Goal: Task Accomplishment & Management: Manage account settings

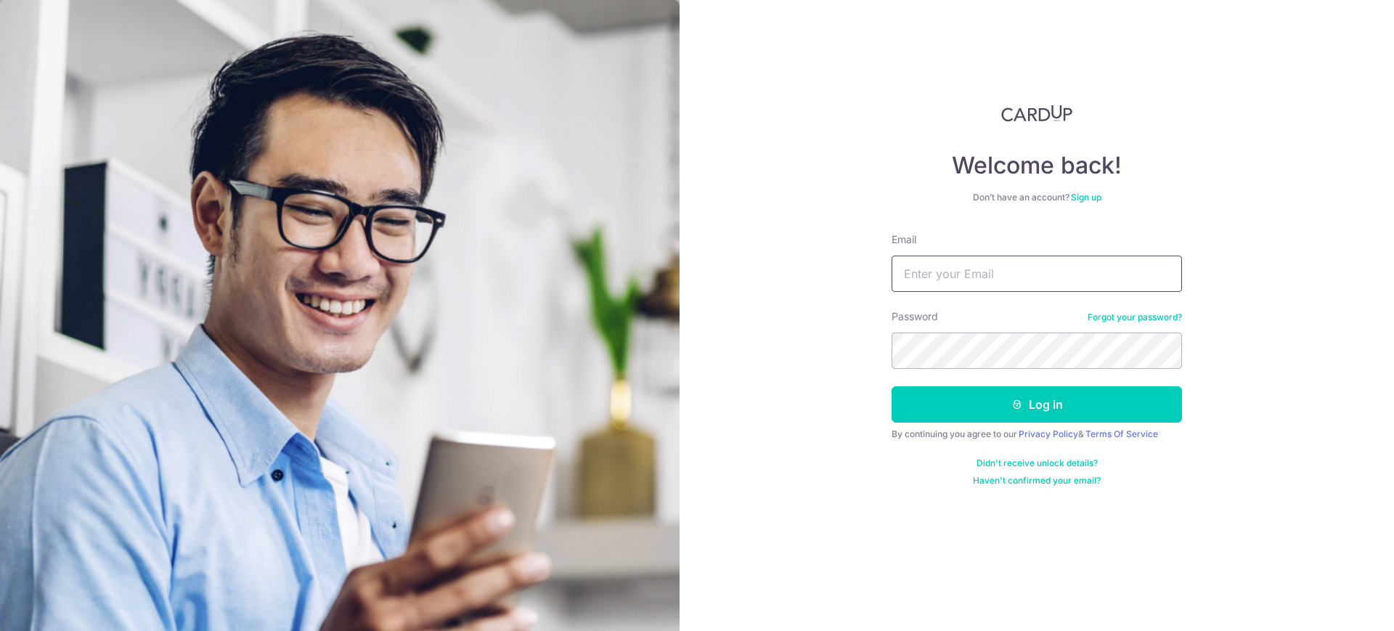
paste input "[EMAIL_ADDRESS][DOMAIN_NAME]"
click at [1010, 281] on input "[EMAIL_ADDRESS][DOMAIN_NAME]" at bounding box center [1036, 273] width 290 height 36
type input "[EMAIL_ADDRESS][DOMAIN_NAME]"
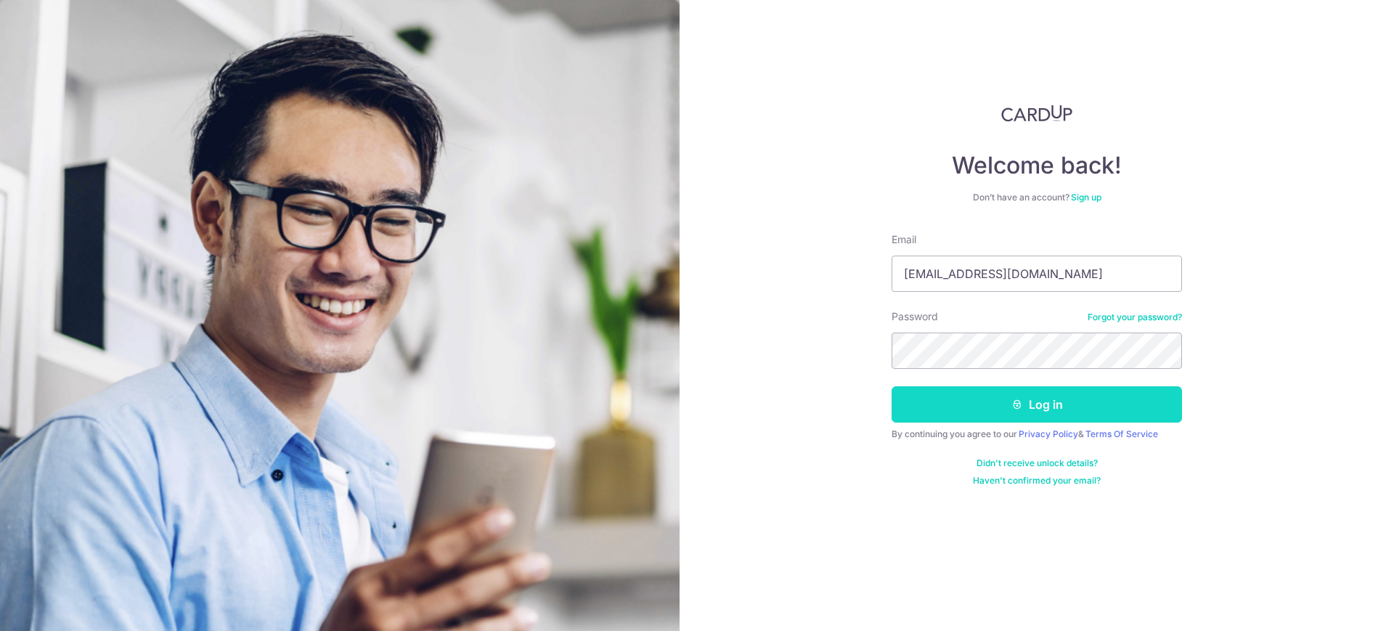
click at [992, 409] on button "Log in" at bounding box center [1036, 404] width 290 height 36
